Goal: Information Seeking & Learning: Understand process/instructions

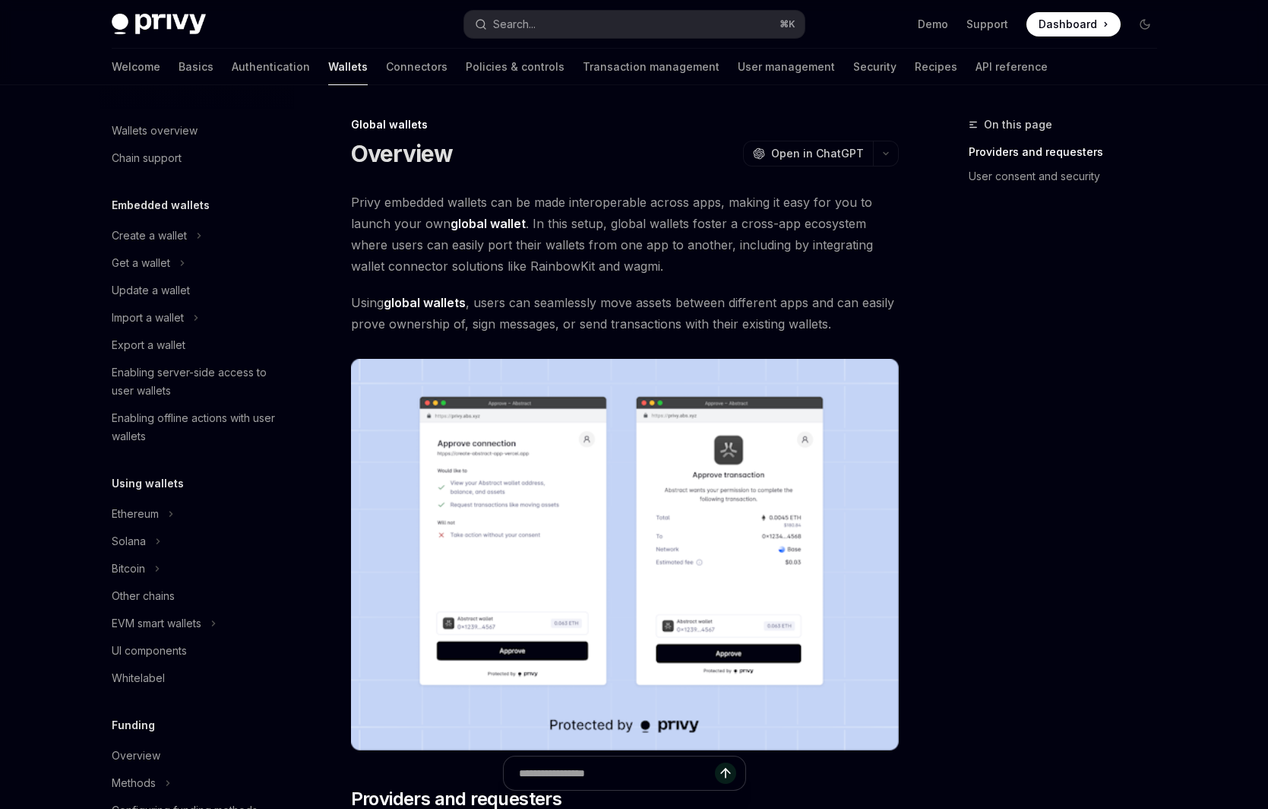
scroll to position [497, 0]
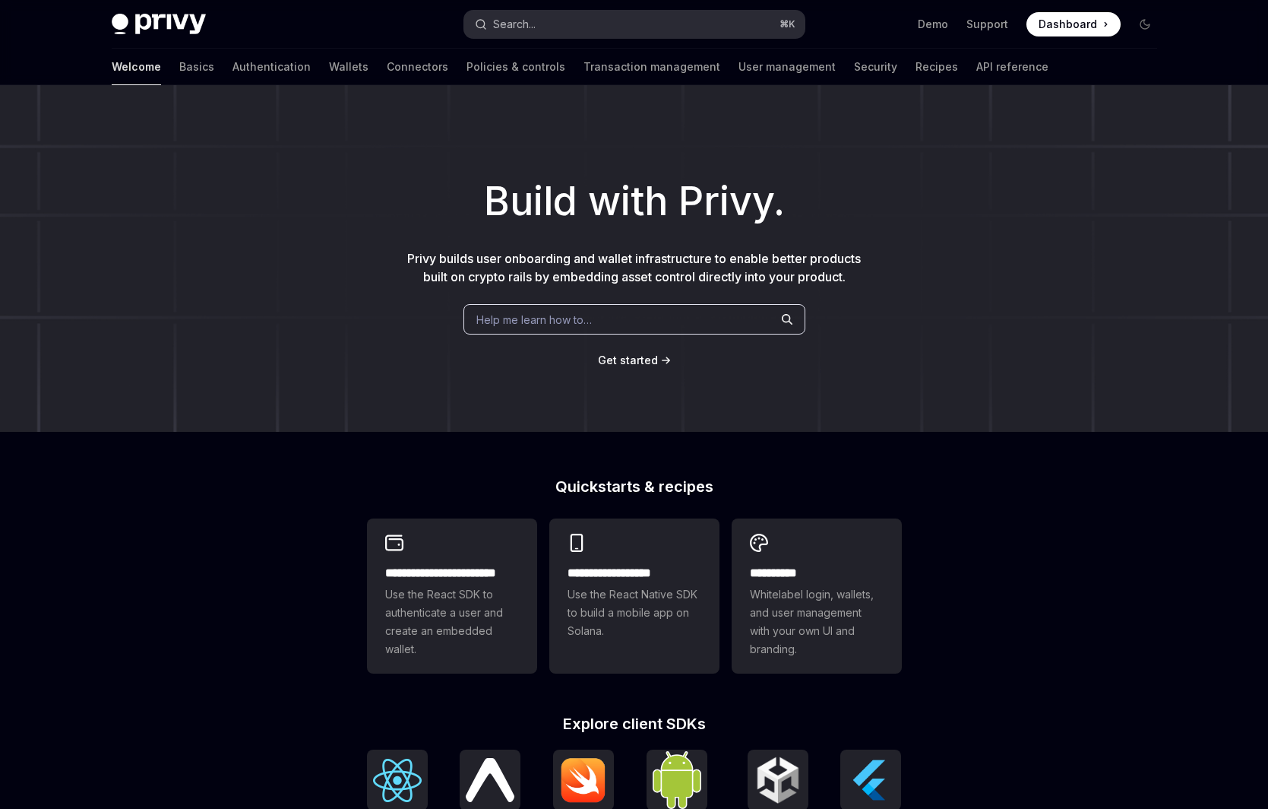
click at [625, 25] on button "Search... ⌘ K" at bounding box center [634, 24] width 340 height 27
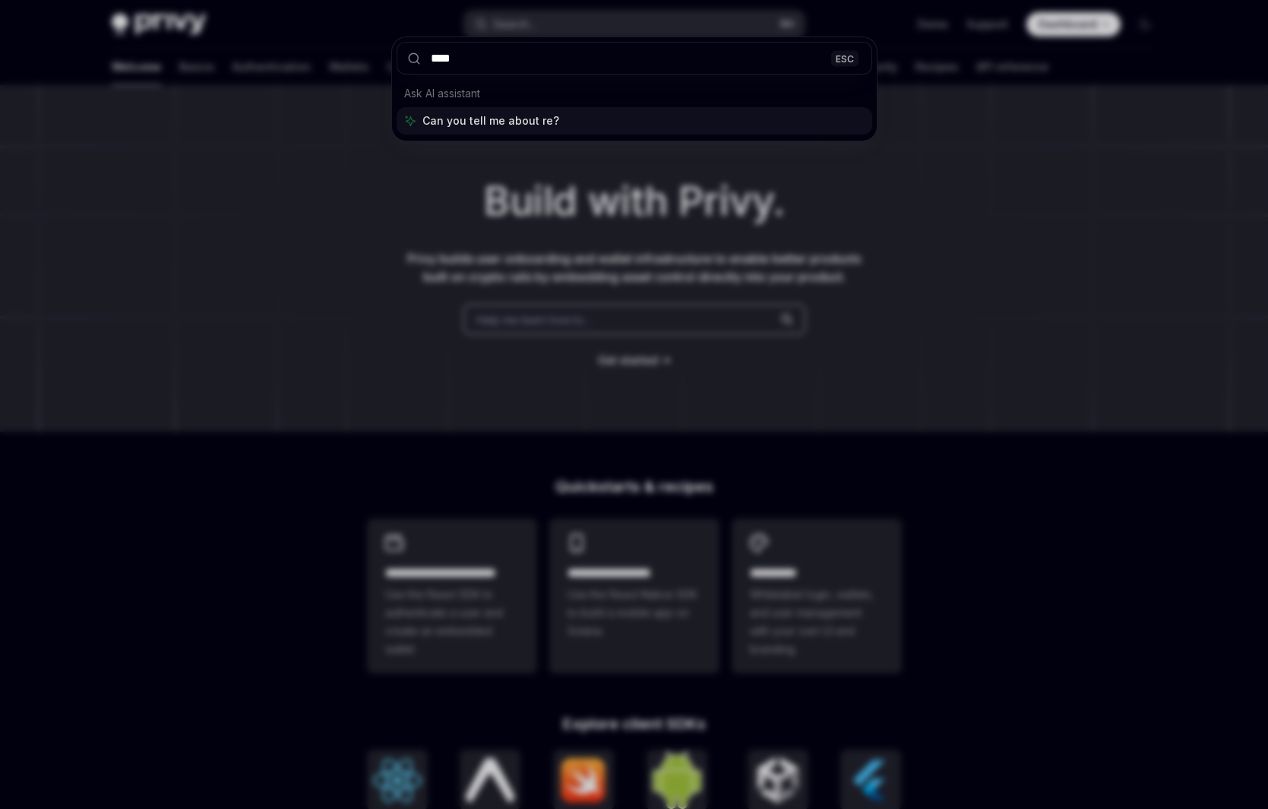
type input "*****"
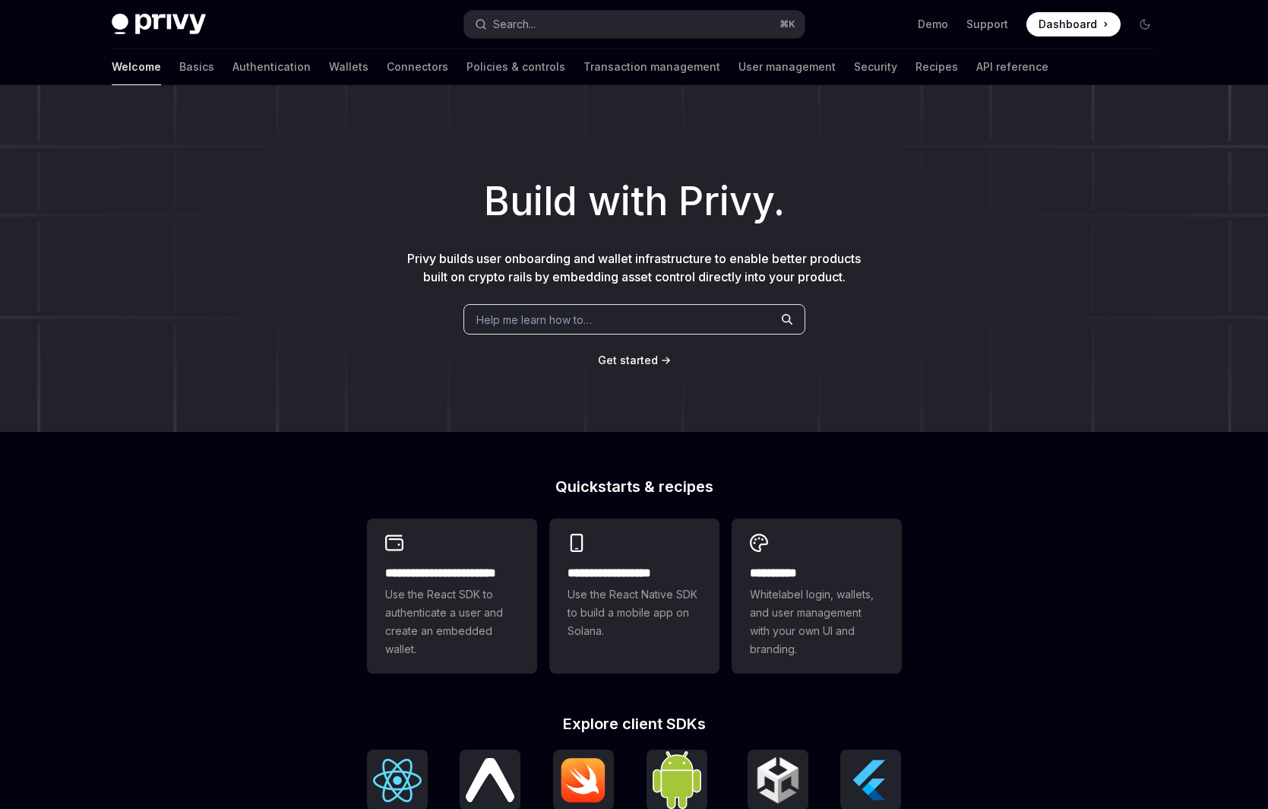
type textarea "*"
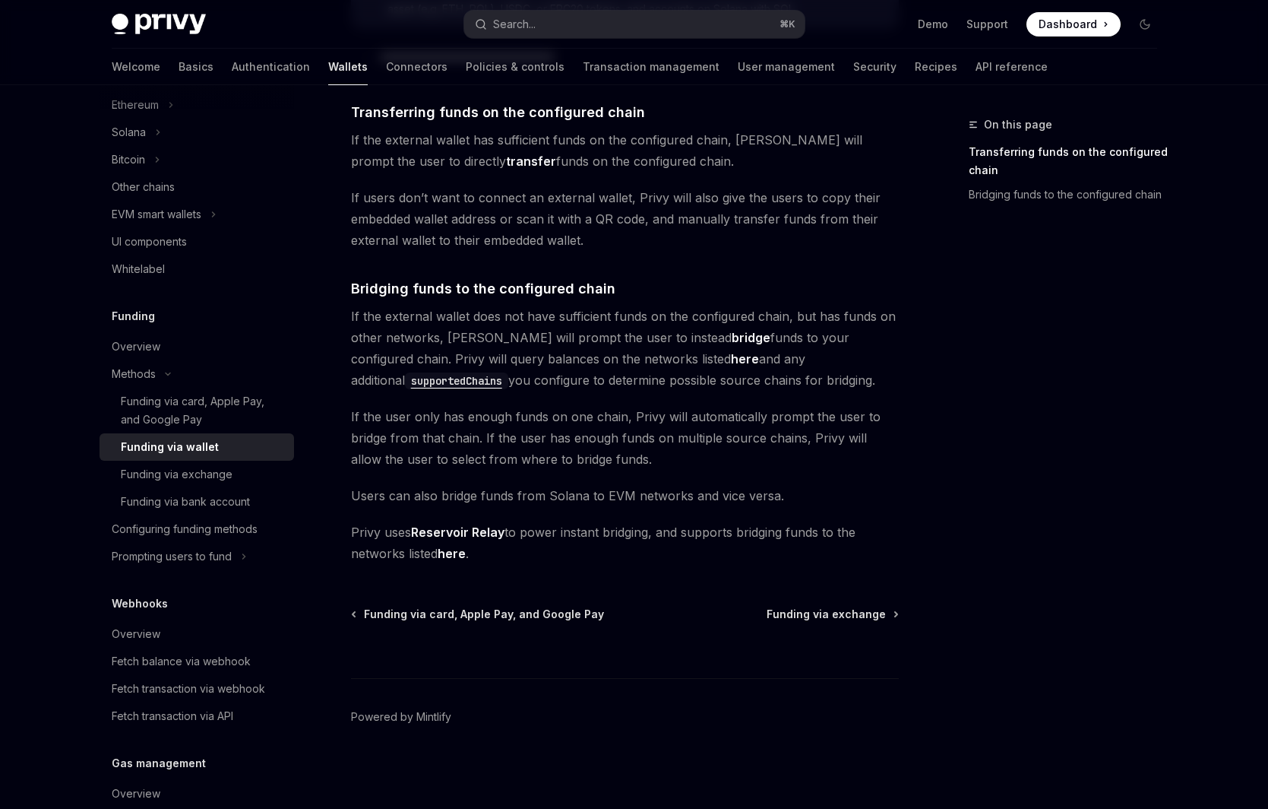
click at [516, 549] on span "Privy uses Reservoir Relay to power instant bridging, and supports bridging fun…" at bounding box center [625, 542] width 548 height 43
click at [615, 531] on span "Privy uses Reservoir Relay to power instant bridging, and supports bridging fun…" at bounding box center [625, 542] width 548 height 43
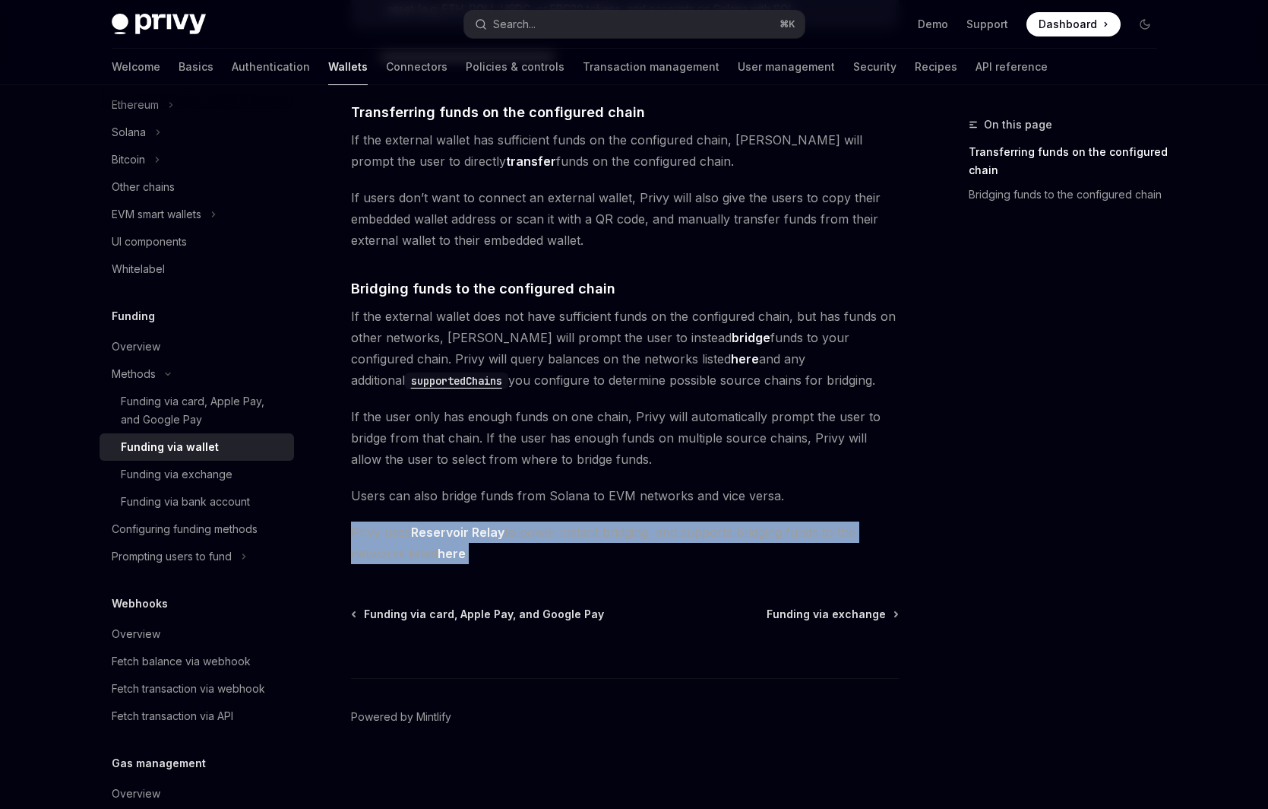
drag, startPoint x: 554, startPoint y: 543, endPoint x: 347, endPoint y: 514, distance: 209.4
click at [347, 514] on div "**********" at bounding box center [482, 285] width 839 height 1048
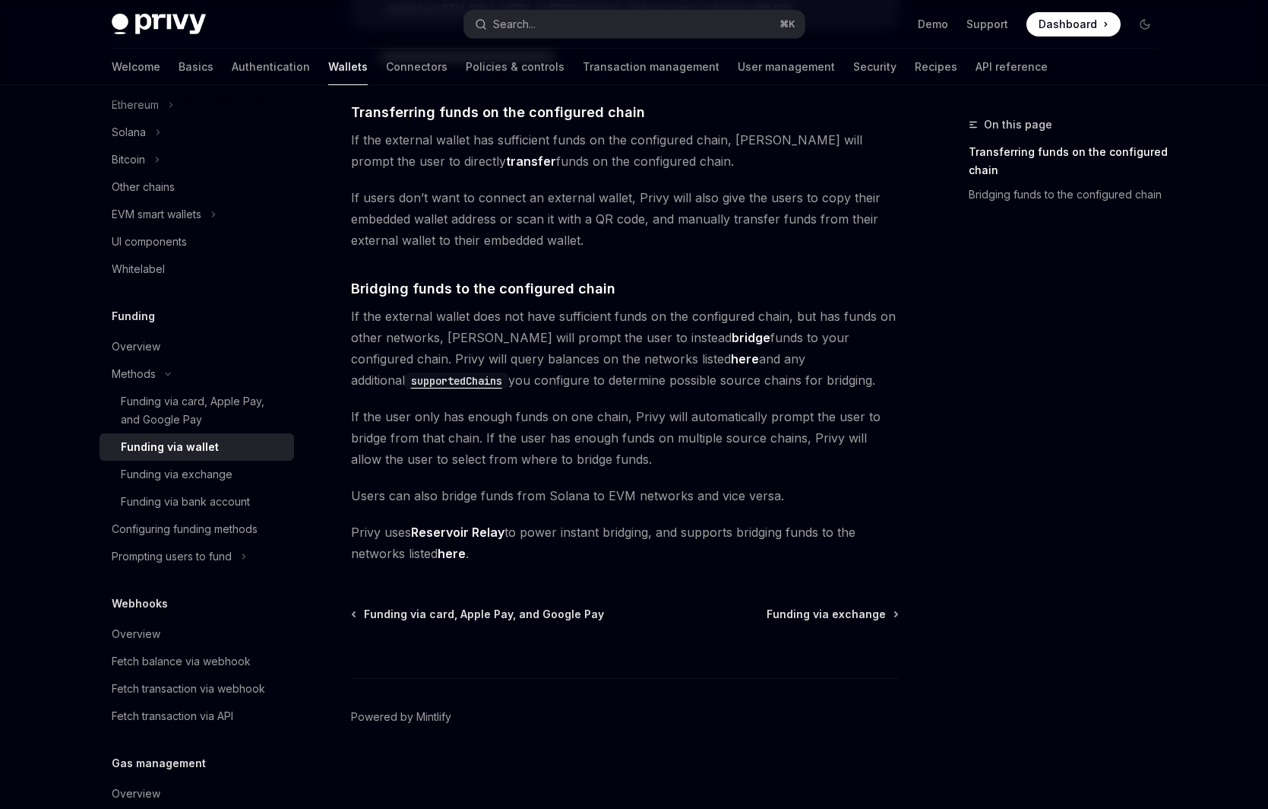
click at [668, 565] on div "**********" at bounding box center [482, 285] width 839 height 1048
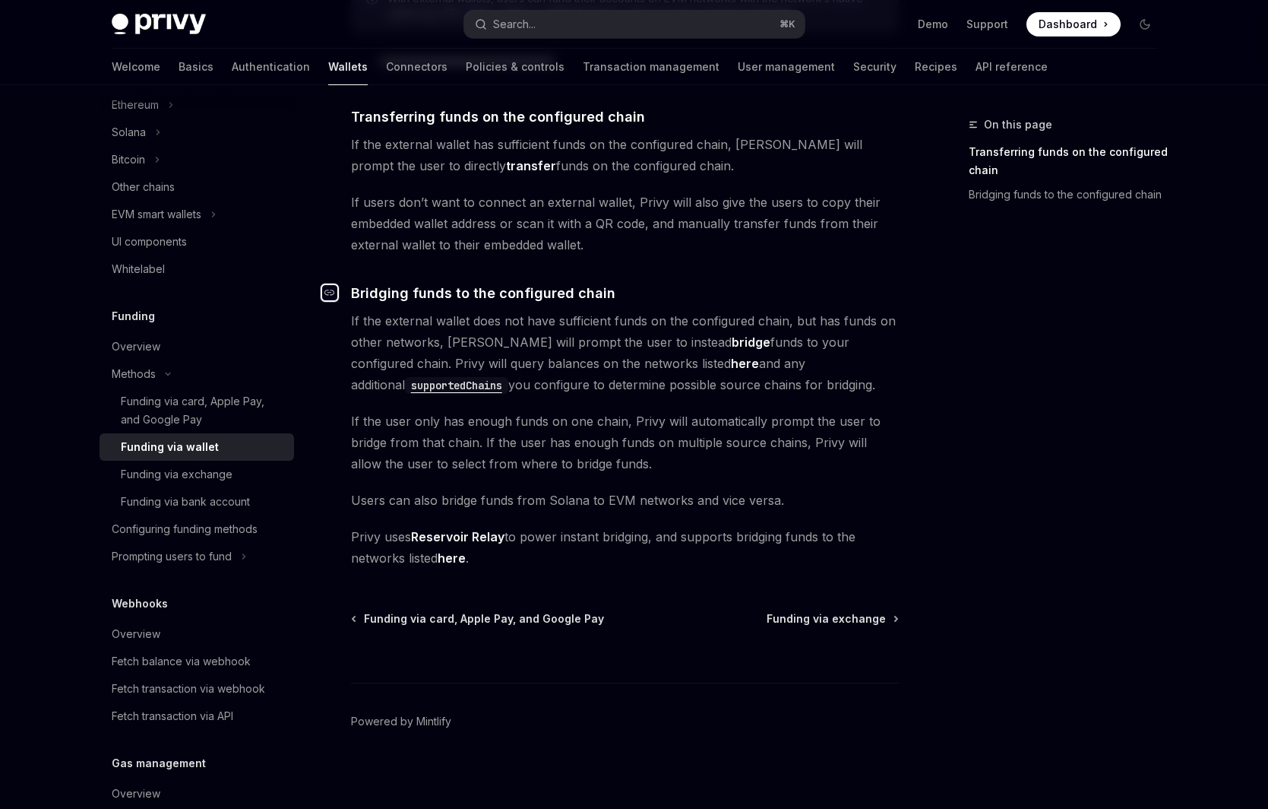
click at [328, 292] on icon "Navigate to header" at bounding box center [329, 293] width 11 height 6
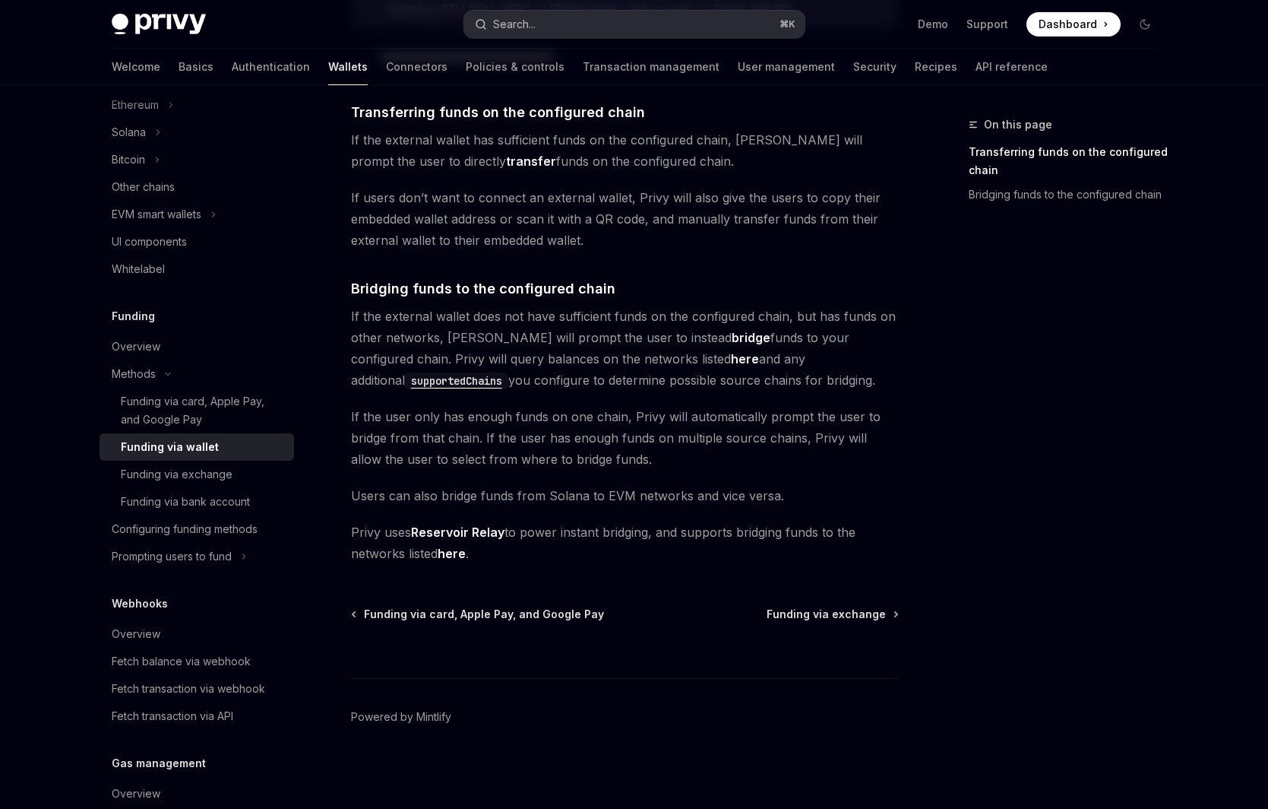
click at [540, 23] on button "Search... ⌘ K" at bounding box center [634, 24] width 340 height 27
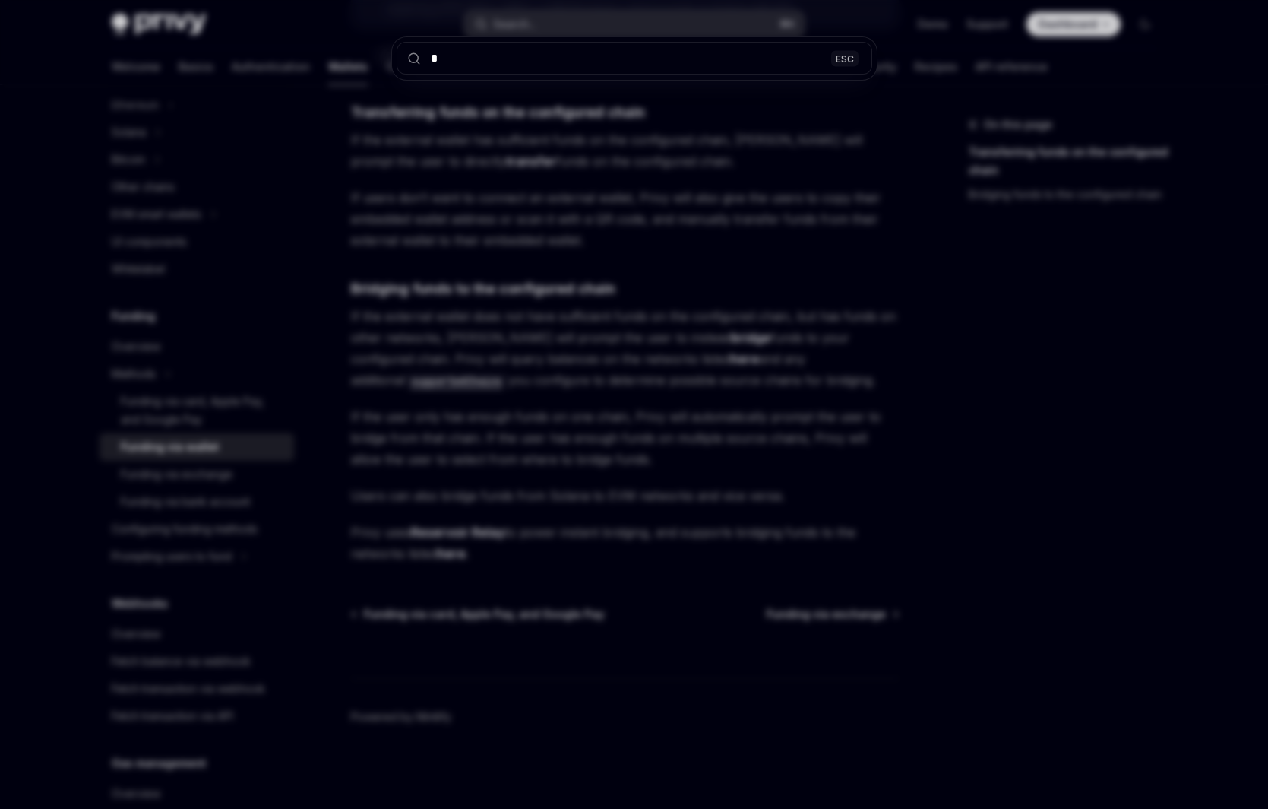
type input "**"
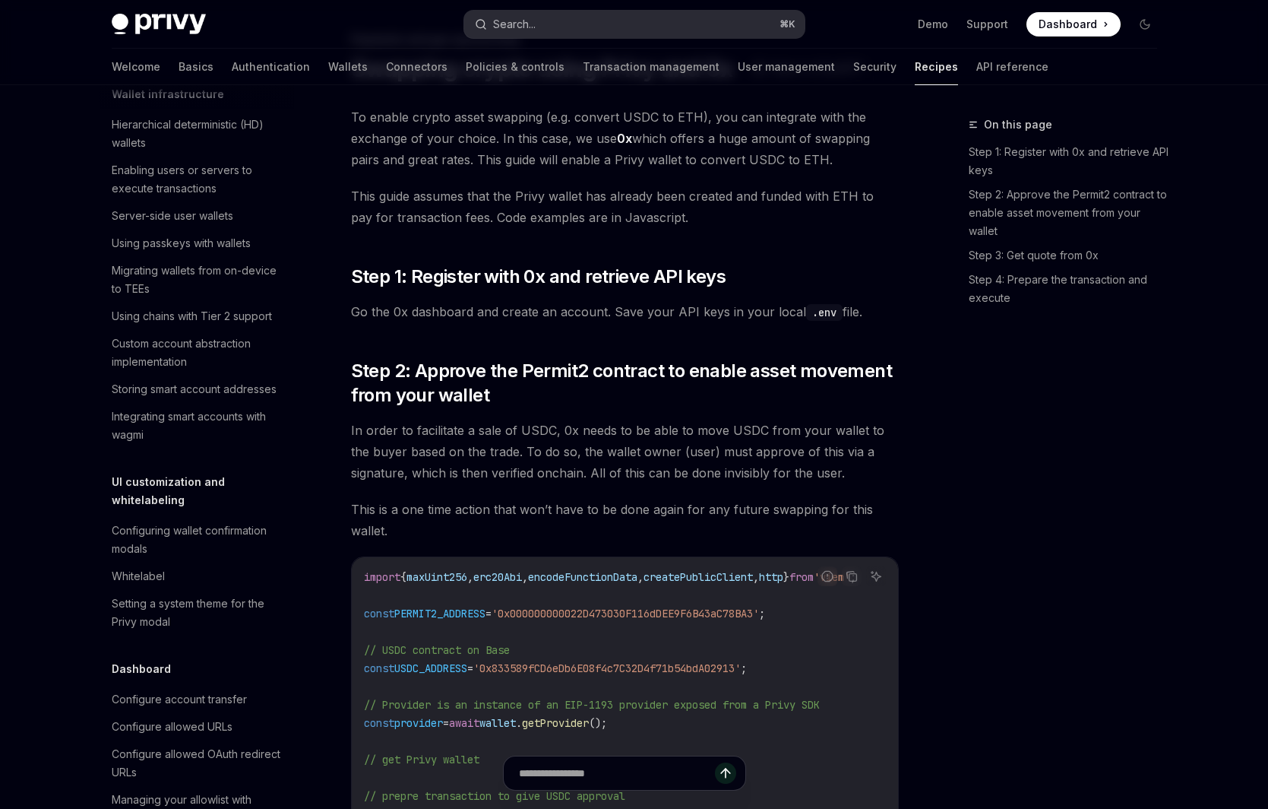
scroll to position [1117, 0]
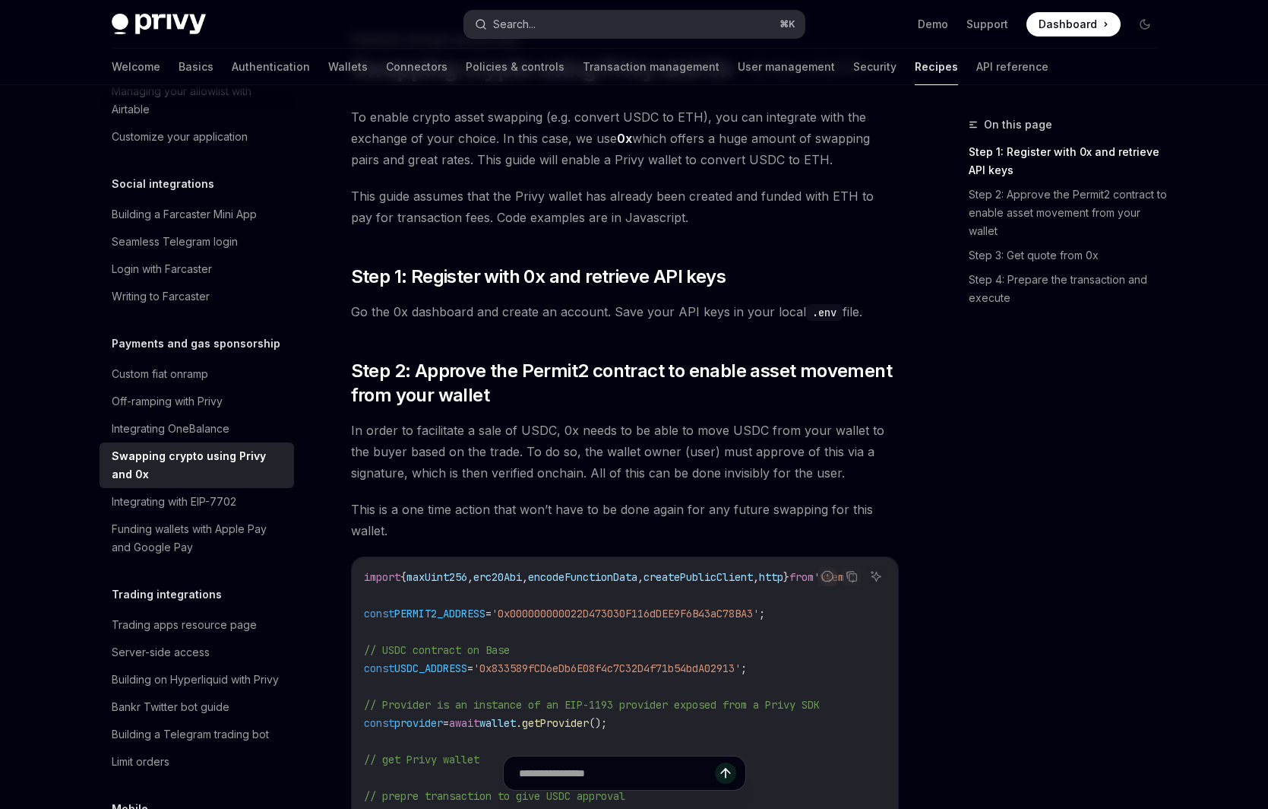
click at [587, 27] on button "Search... ⌘ K" at bounding box center [634, 24] width 340 height 27
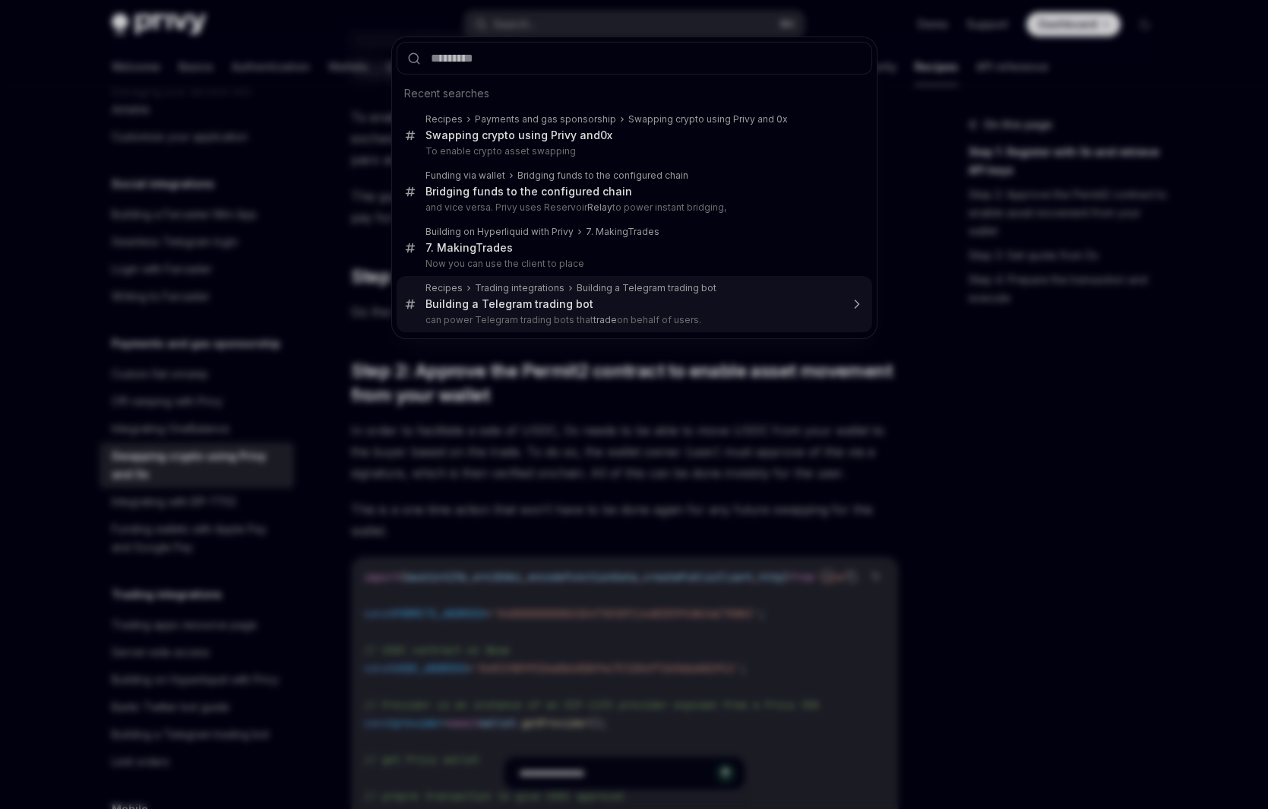
click at [928, 377] on div "Recent searches Recipes Payments and gas sponsorship Swapping crypto using Priv…" at bounding box center [634, 404] width 1268 height 809
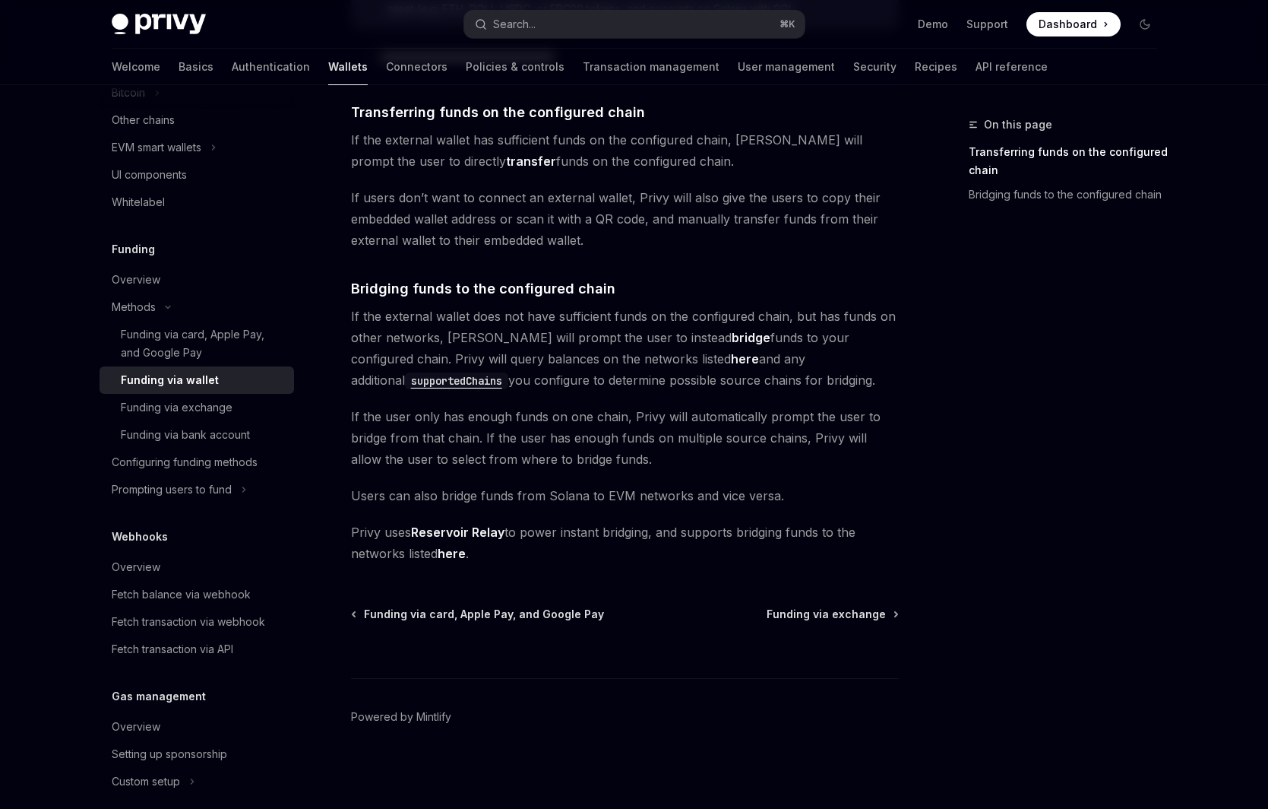
scroll to position [458, 0]
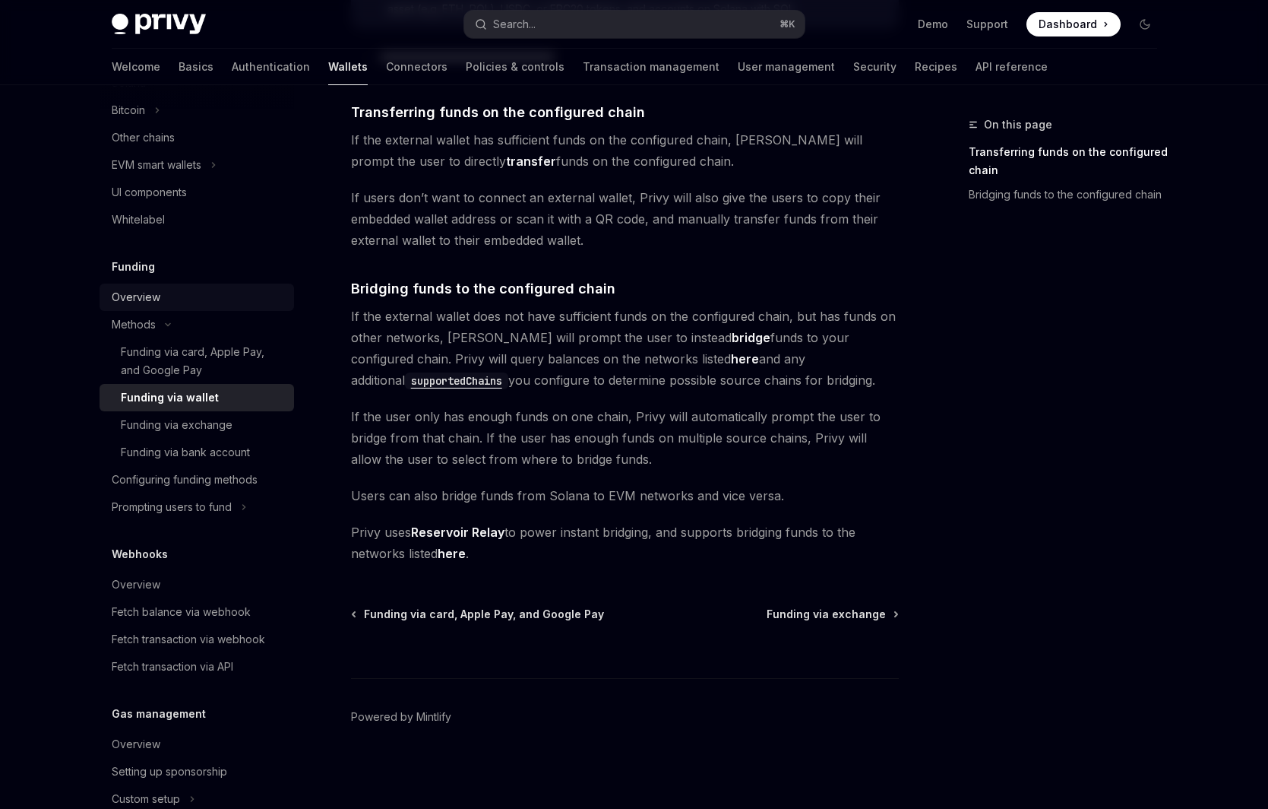
click at [220, 293] on div "Overview" at bounding box center [198, 297] width 173 height 18
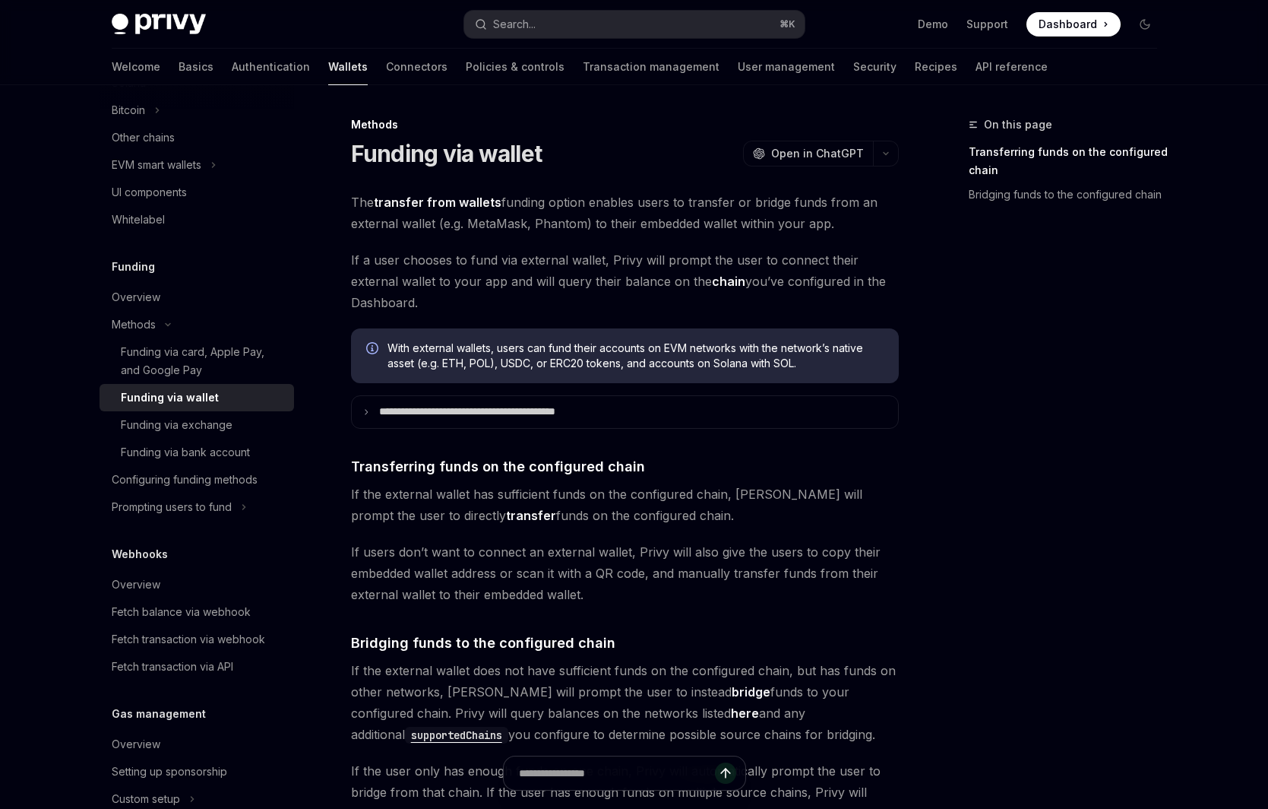
type textarea "*"
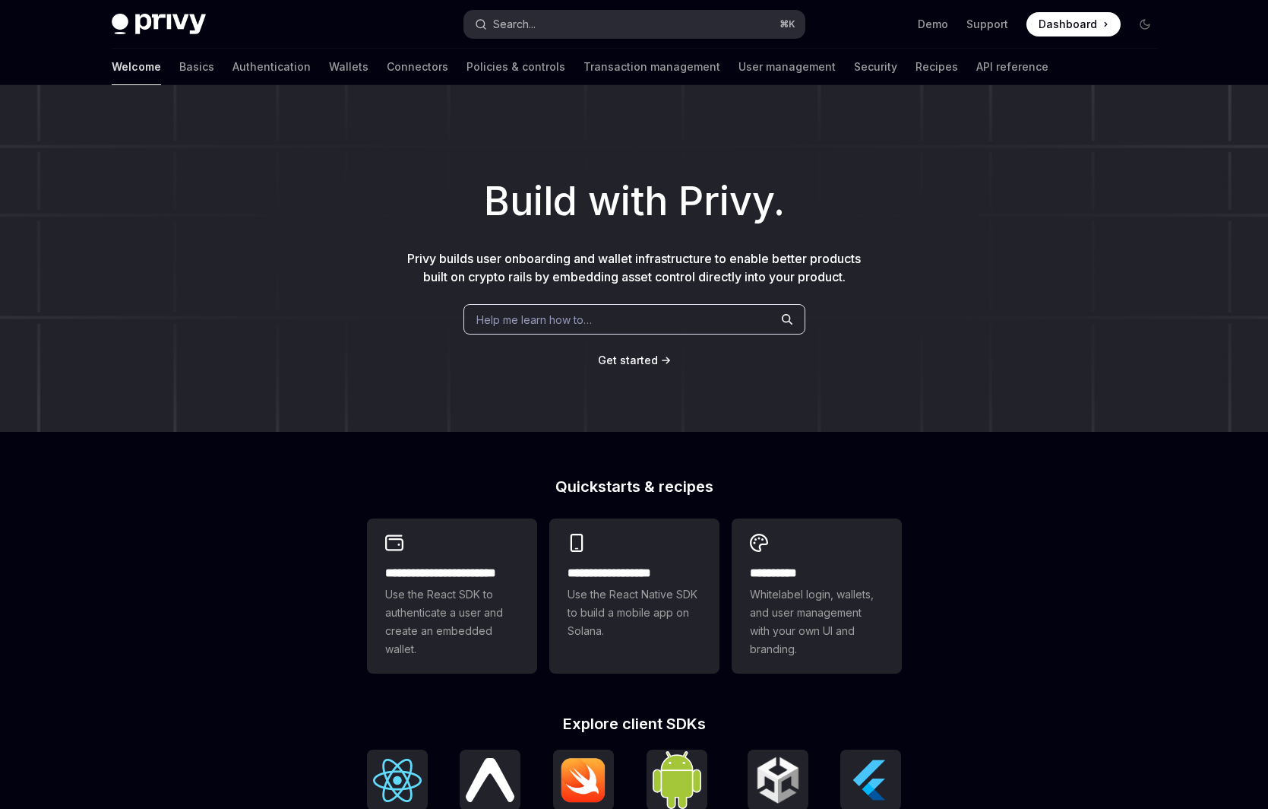
click at [622, 24] on button "Search... ⌘ K" at bounding box center [634, 24] width 340 height 27
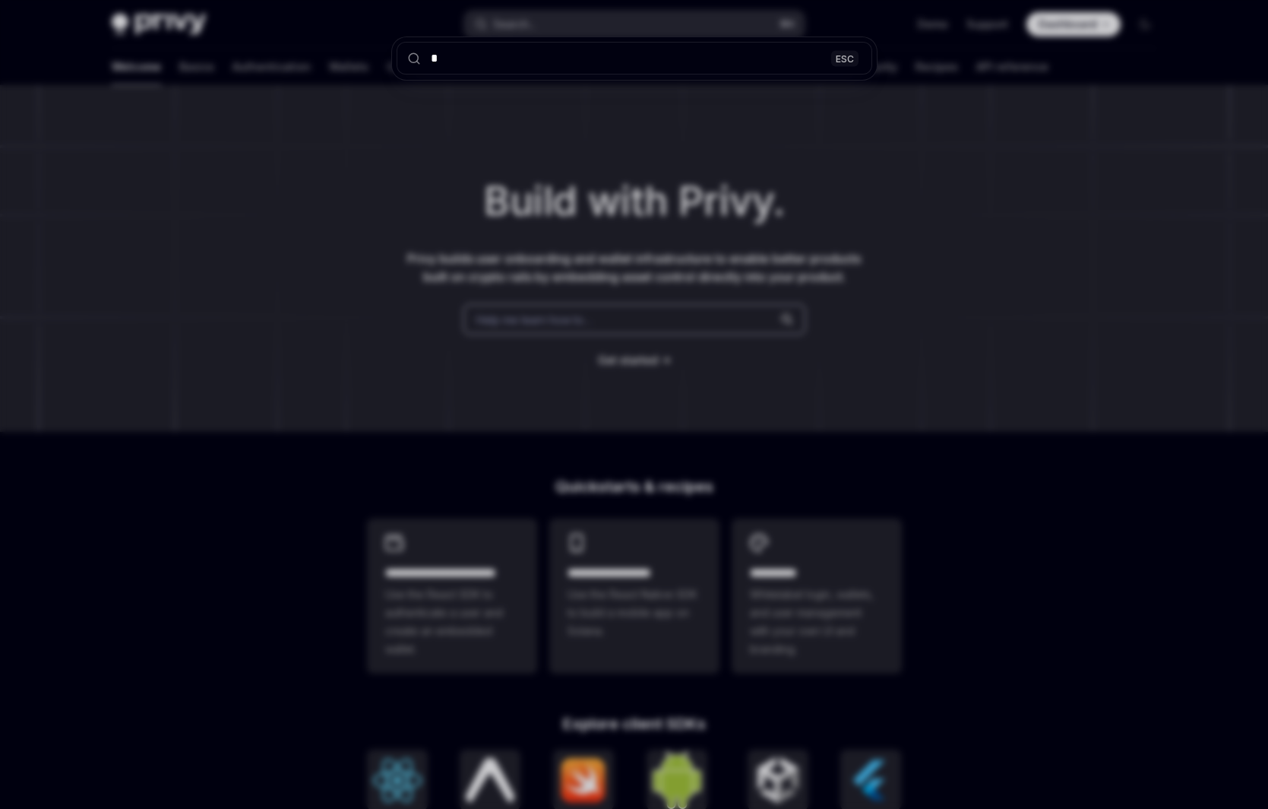
type input "**"
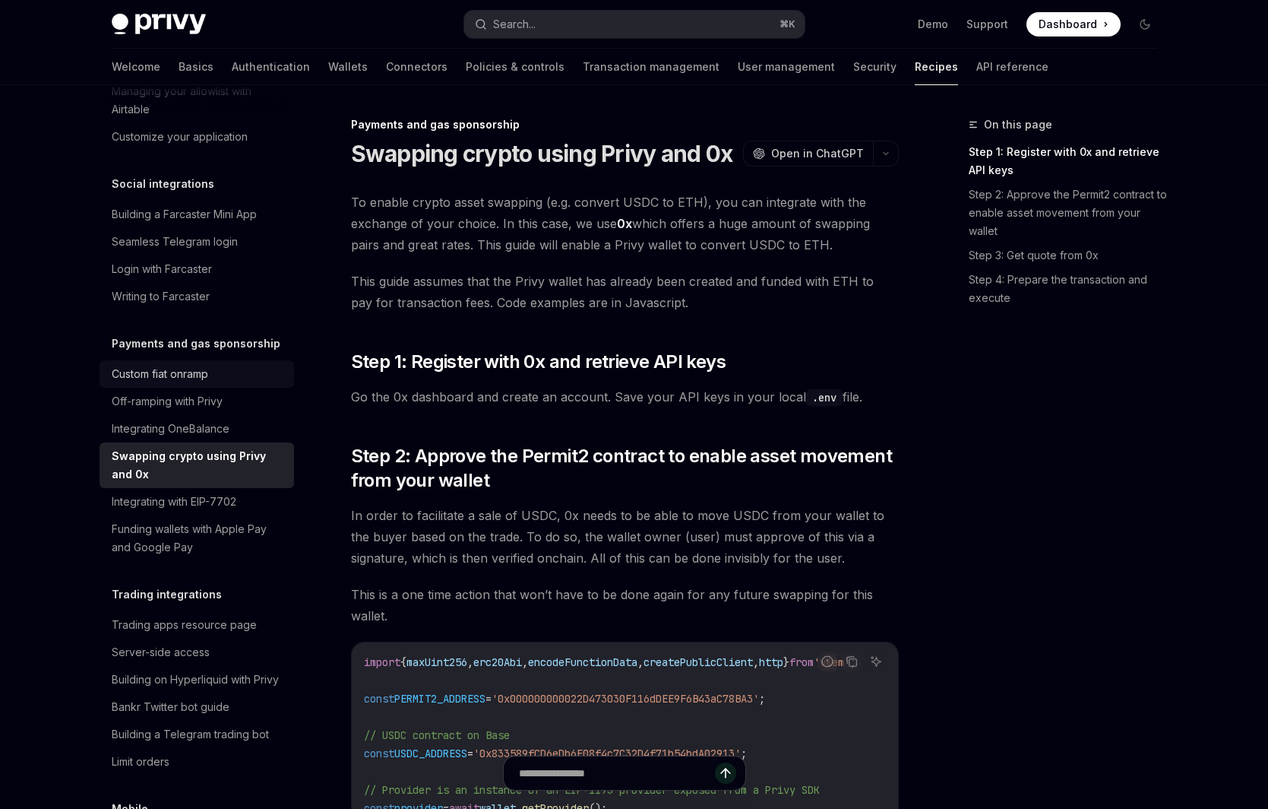
click at [218, 365] on div "Custom fiat onramp" at bounding box center [198, 374] width 173 height 18
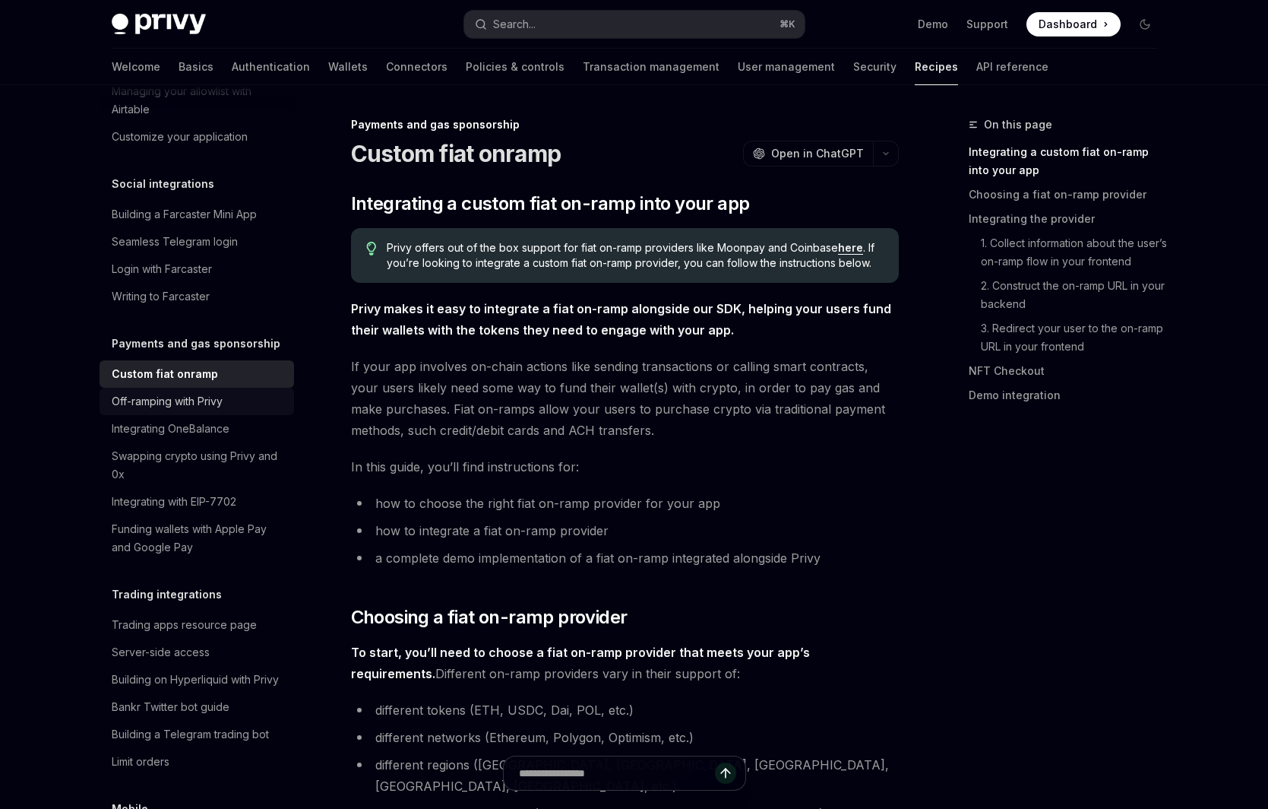
click at [220, 392] on div "Off-ramping with Privy" at bounding box center [167, 401] width 111 height 18
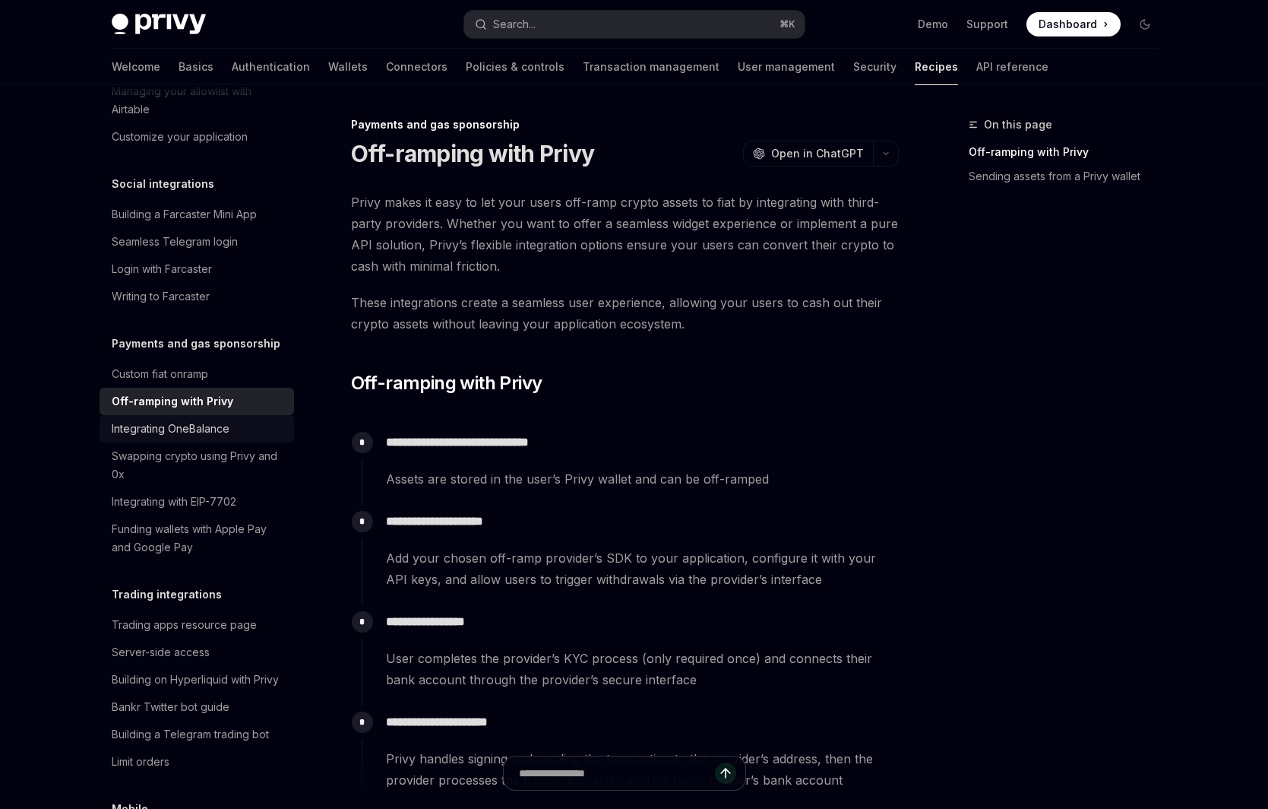
click at [220, 419] on div "Integrating OneBalance" at bounding box center [171, 428] width 118 height 18
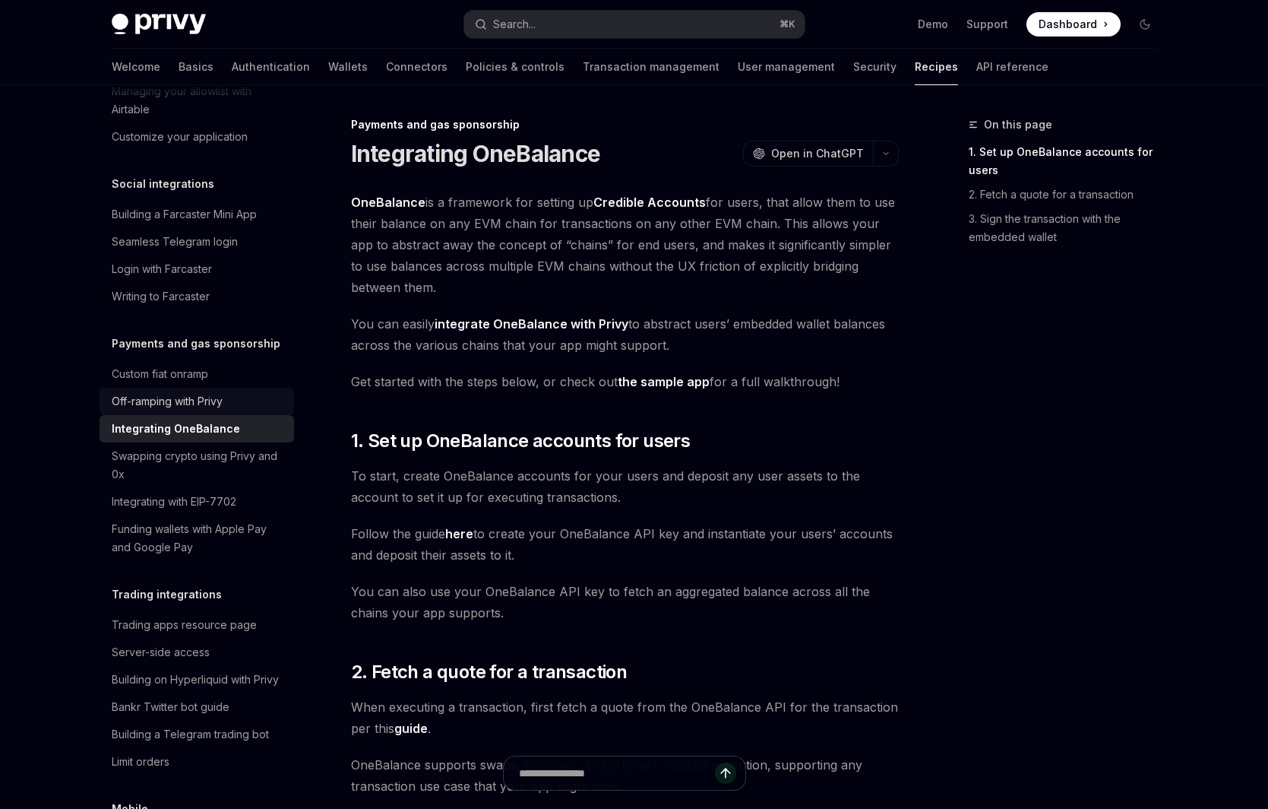
click at [220, 394] on link "Off-ramping with Privy" at bounding box center [197, 401] width 195 height 27
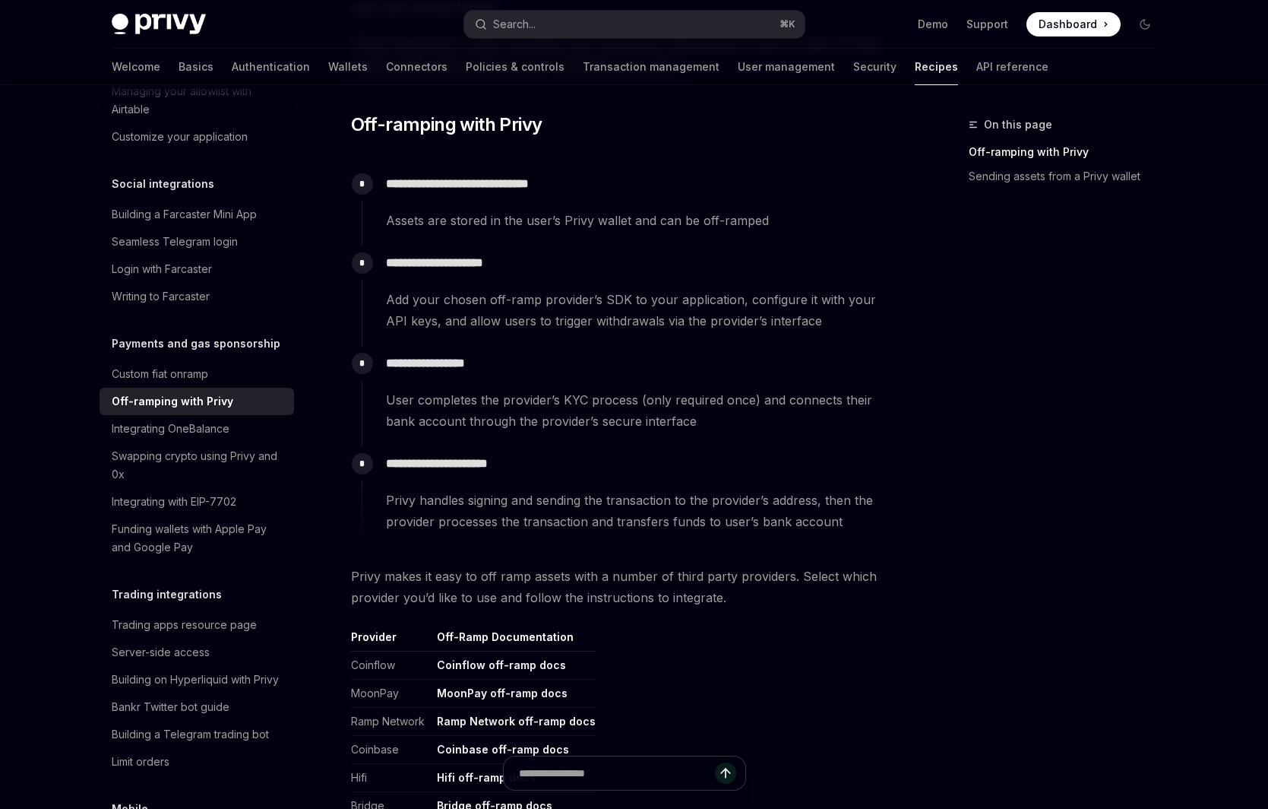
scroll to position [663, 0]
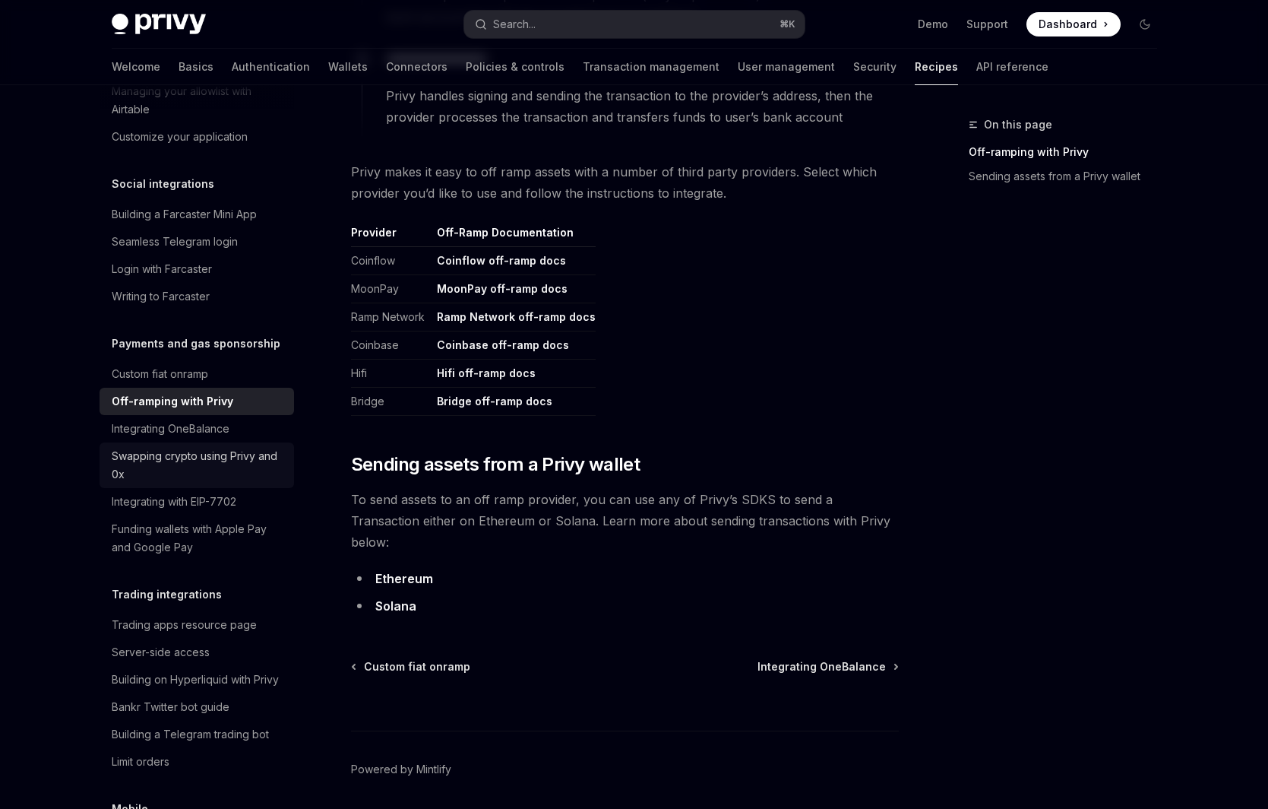
click at [256, 454] on div "Swapping crypto using Privy and 0x" at bounding box center [198, 465] width 173 height 36
type textarea "*"
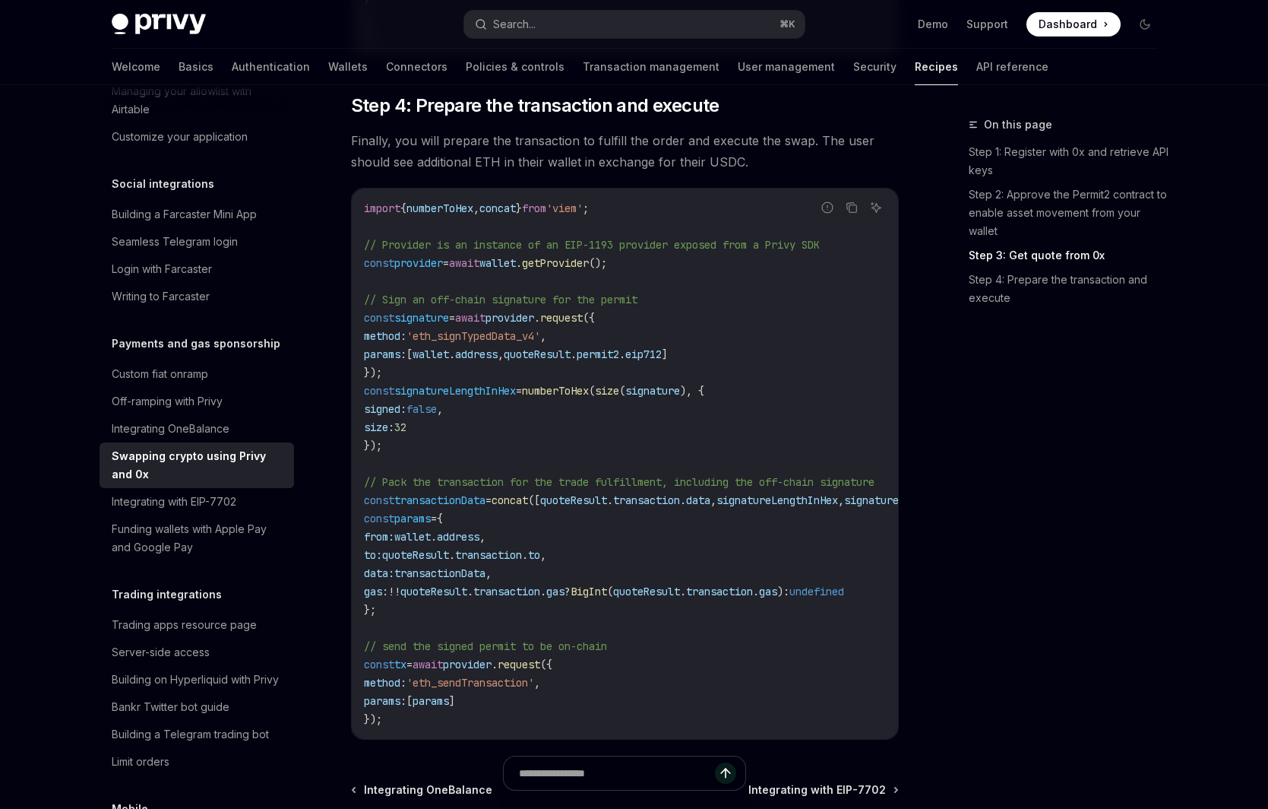
scroll to position [1510, 0]
